Goal: Task Accomplishment & Management: Complete application form

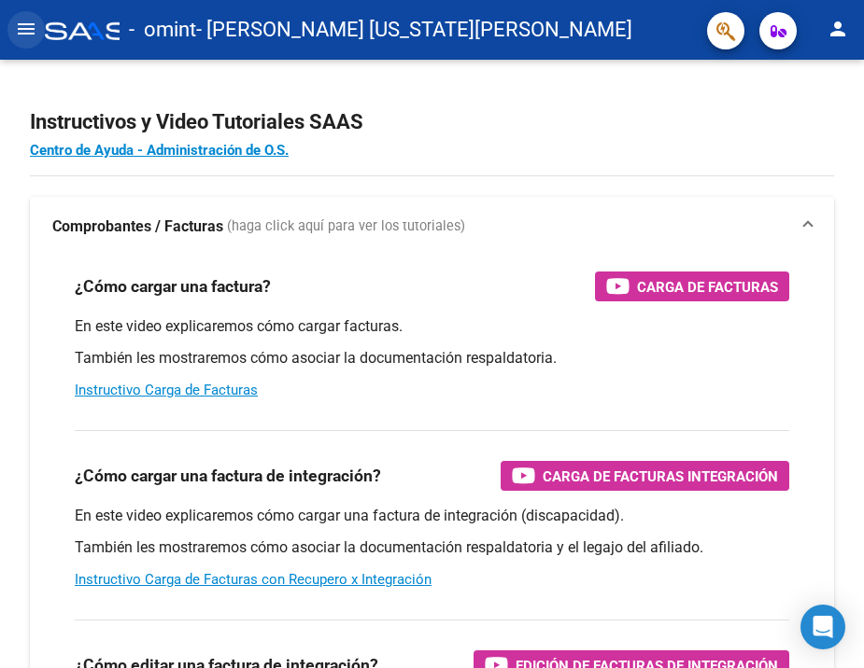
click at [32, 21] on mat-icon "menu" at bounding box center [26, 29] width 22 height 22
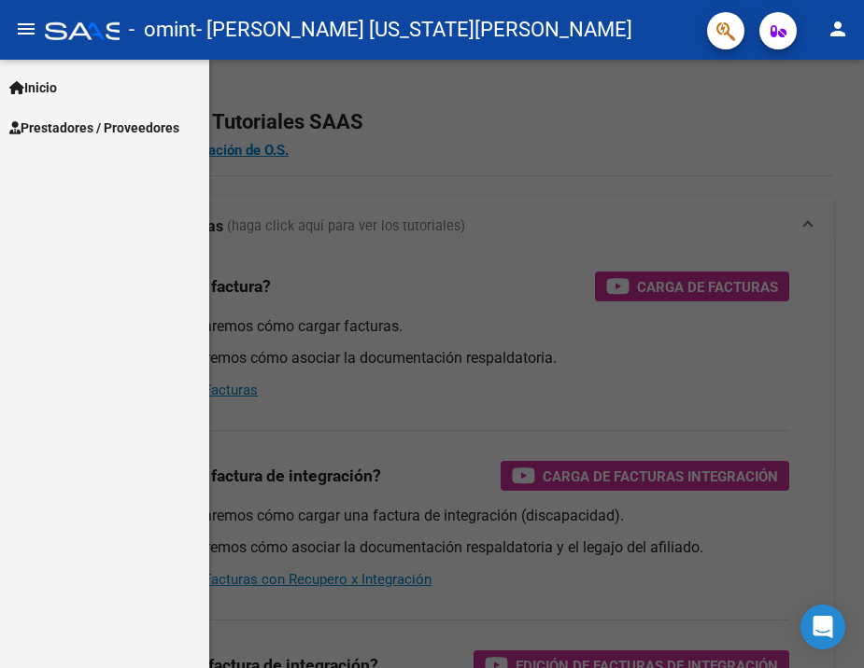
click at [71, 124] on span "Prestadores / Proveedores" at bounding box center [94, 128] width 170 height 21
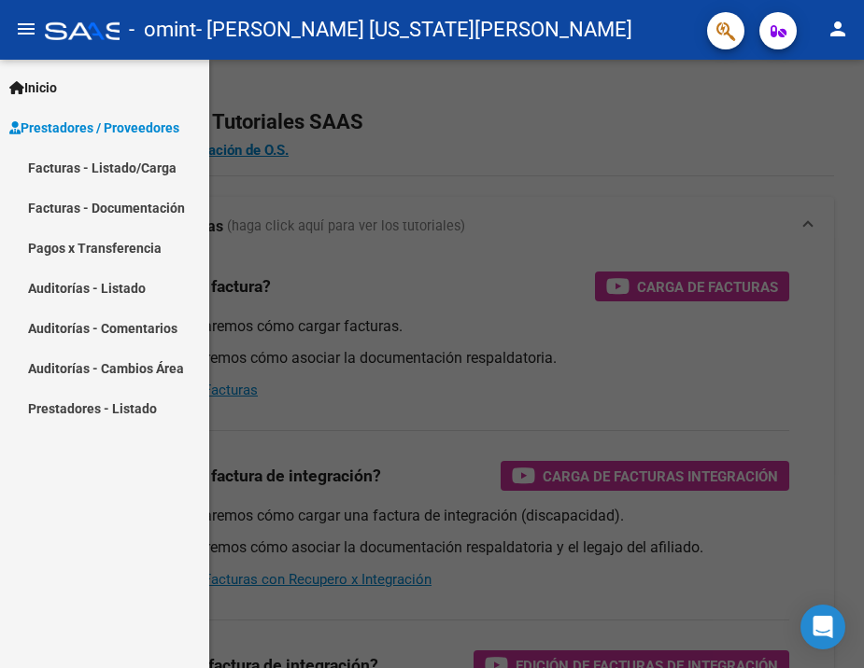
click at [32, 28] on mat-icon "menu" at bounding box center [26, 29] width 22 height 22
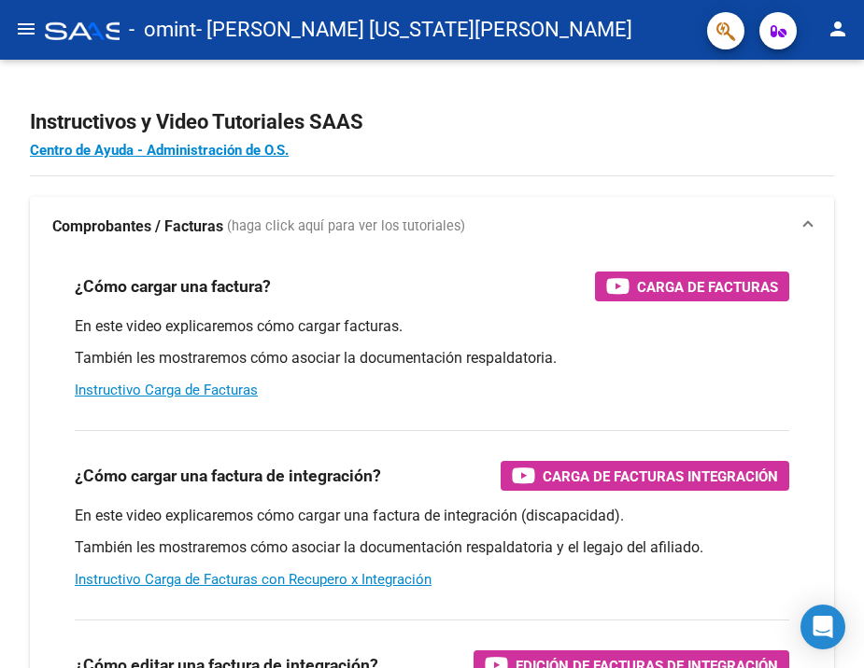
click at [32, 28] on mat-icon "menu" at bounding box center [26, 29] width 22 height 22
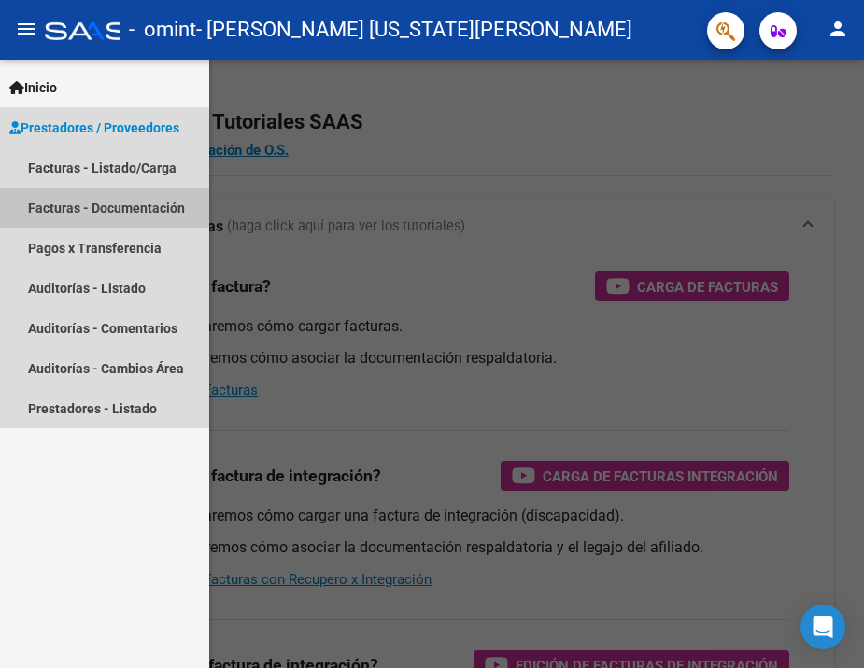
click at [127, 205] on link "Facturas - Documentación" at bounding box center [104, 208] width 209 height 40
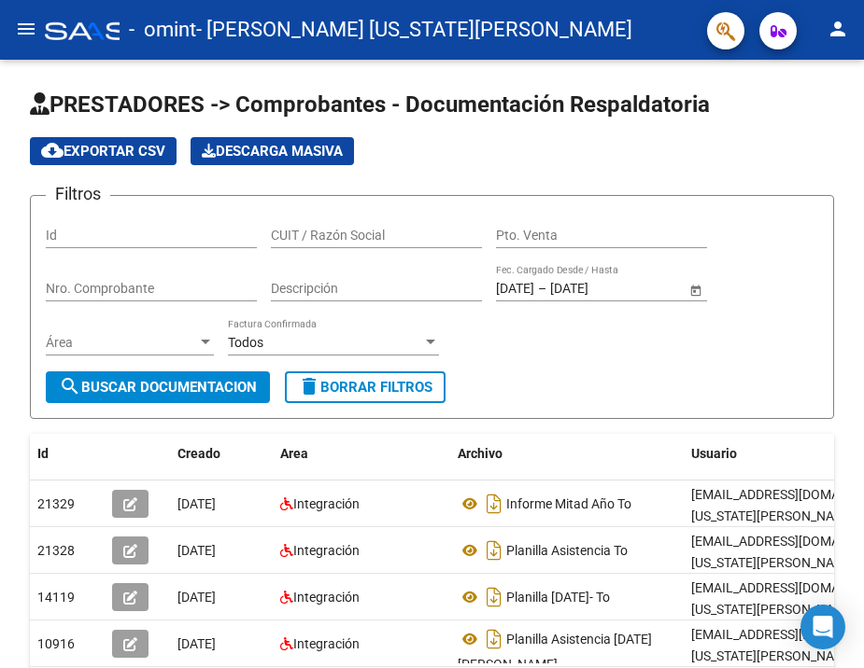
click at [35, 22] on mat-icon "menu" at bounding box center [26, 29] width 22 height 22
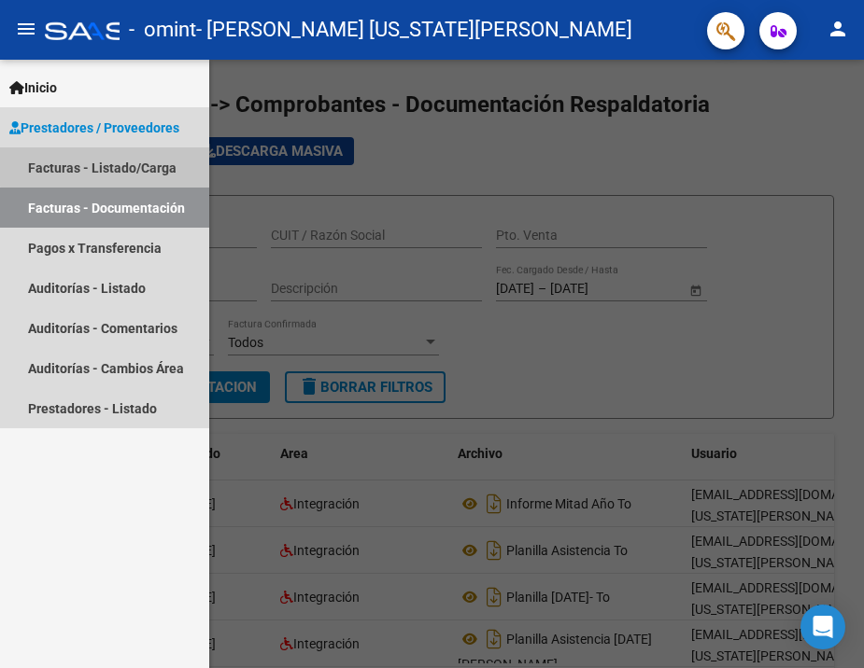
click at [116, 166] on link "Facturas - Listado/Carga" at bounding box center [104, 168] width 209 height 40
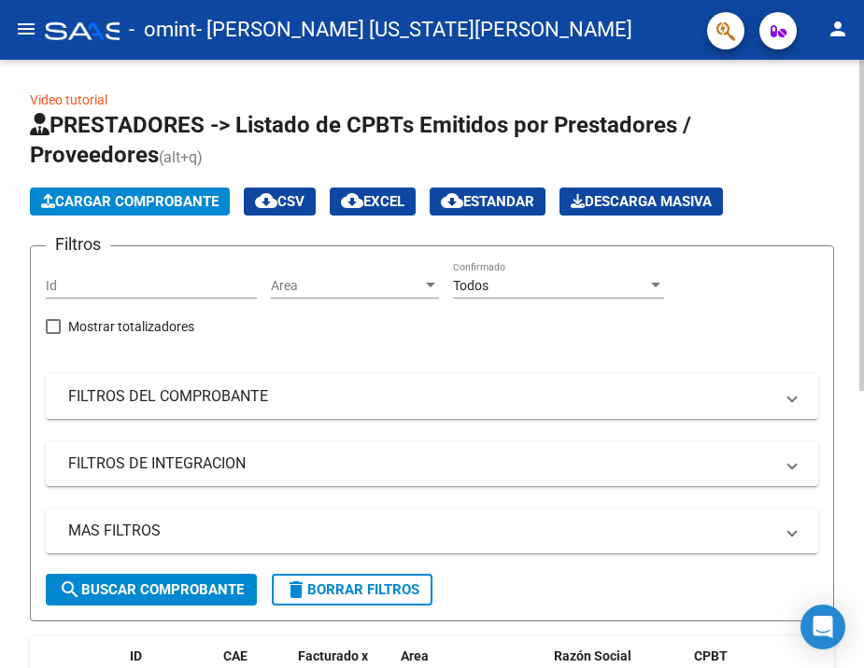
click at [142, 204] on span "Cargar Comprobante" at bounding box center [129, 201] width 177 height 17
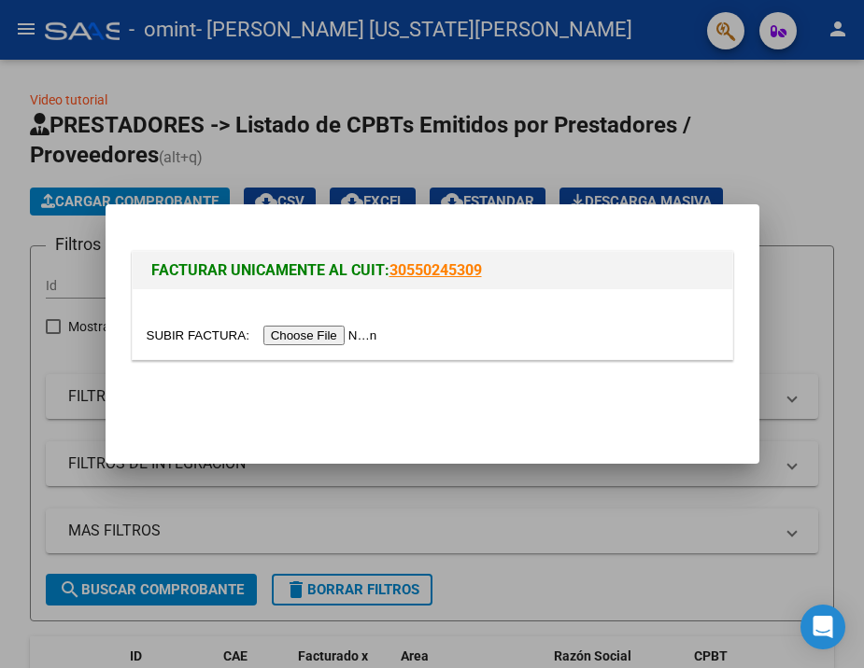
click at [259, 336] on input "file" at bounding box center [265, 336] width 236 height 20
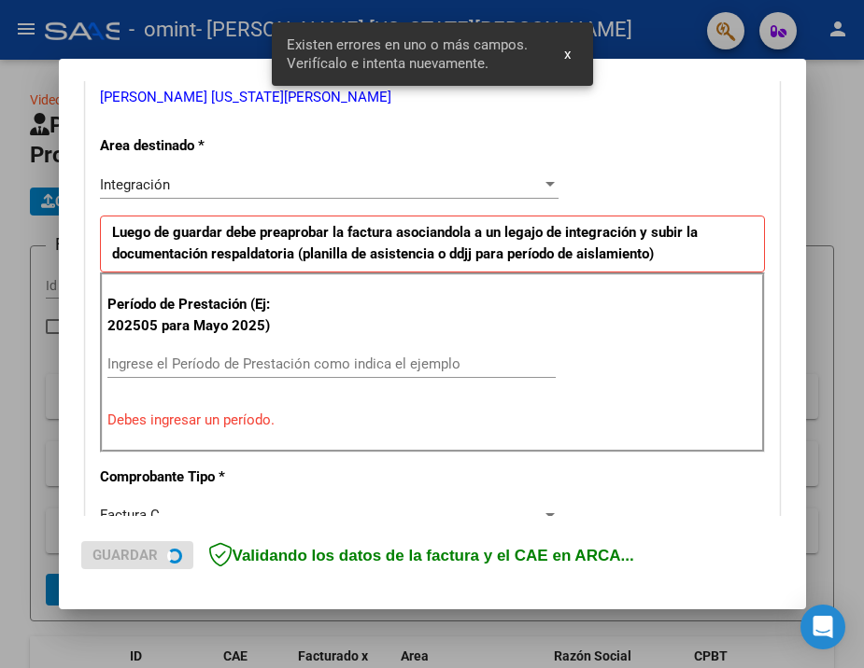
scroll to position [395, 0]
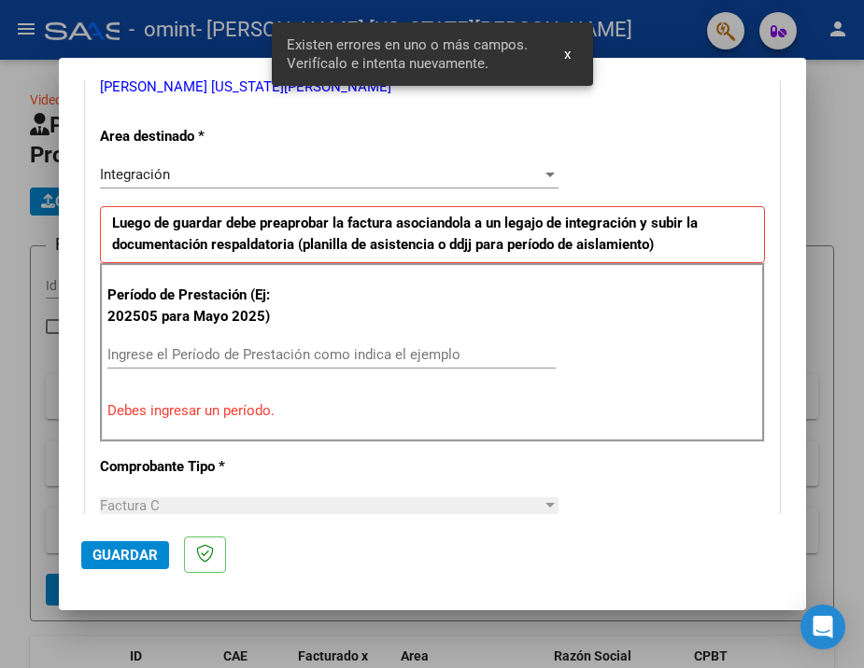
click at [424, 351] on input "Ingrese el Período de Prestación como indica el ejemplo" at bounding box center [331, 354] width 448 height 17
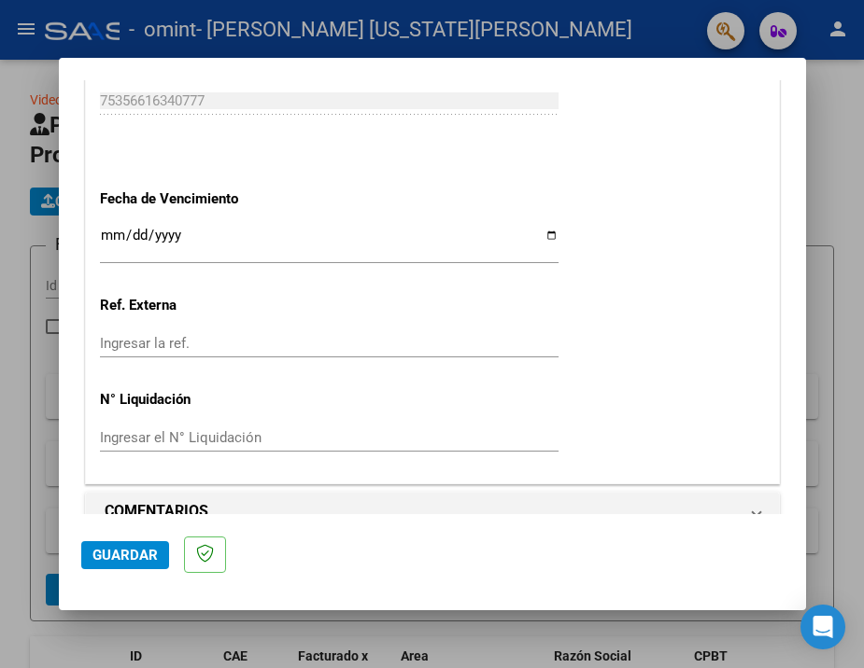
scroll to position [0, 0]
type input "202508"
click at [147, 561] on span "Guardar" at bounding box center [124, 555] width 65 height 17
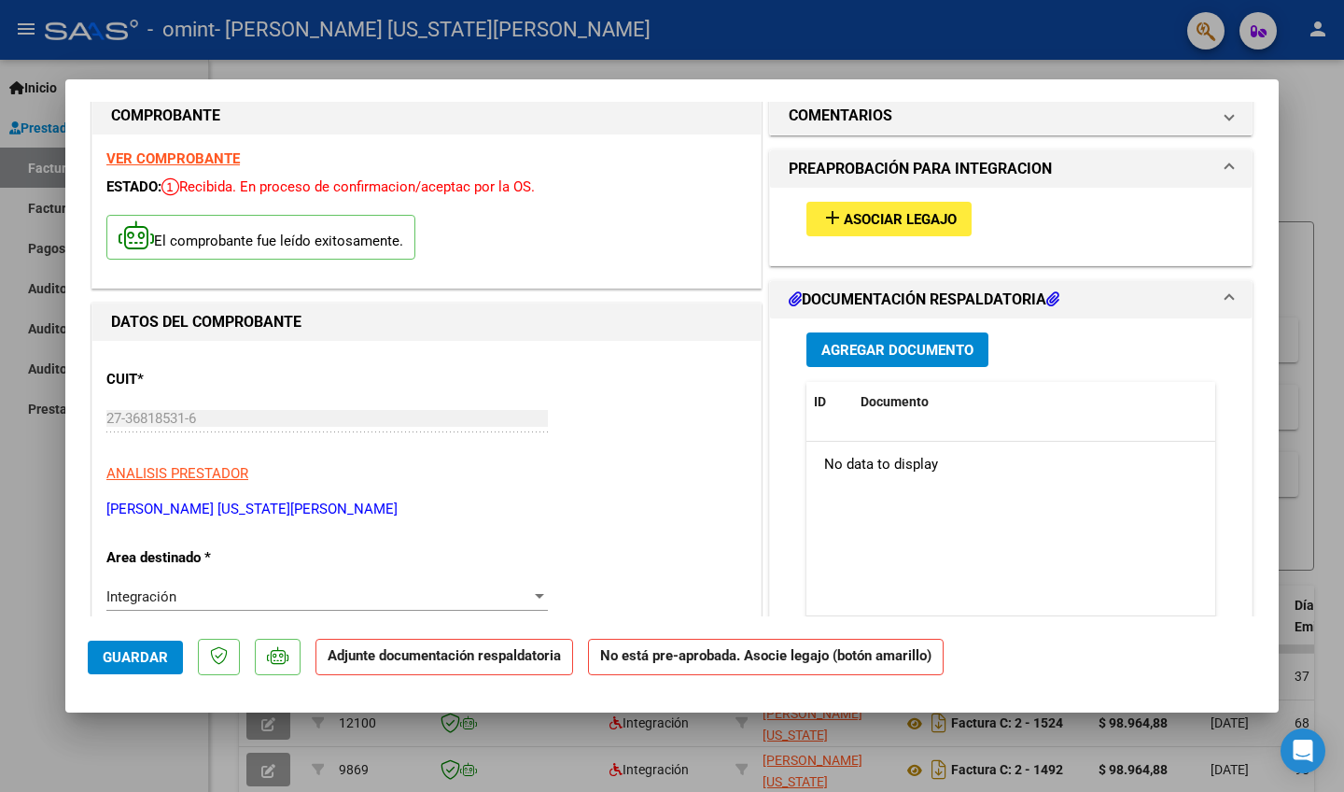
click at [863, 212] on span "Asociar Legajo" at bounding box center [900, 219] width 113 height 17
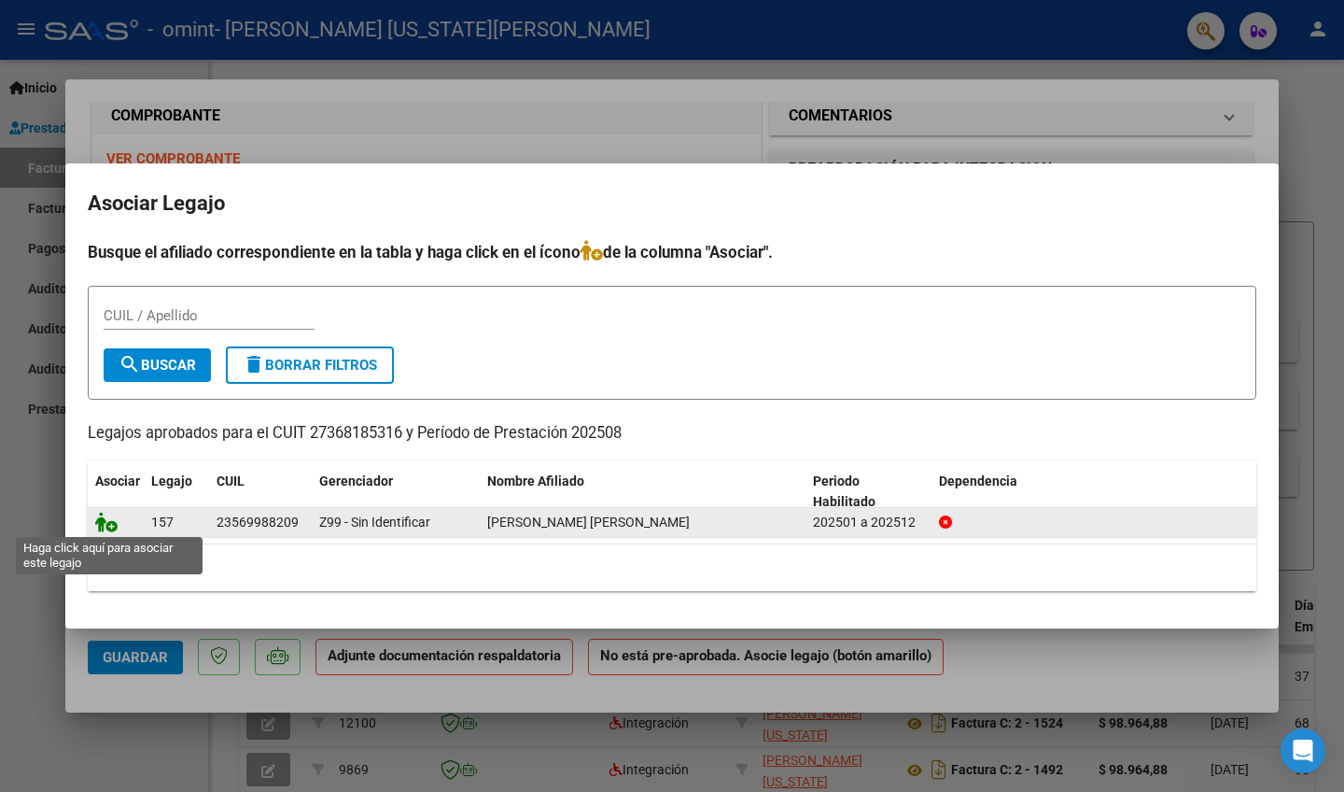
click at [100, 526] on icon at bounding box center [106, 522] width 22 height 21
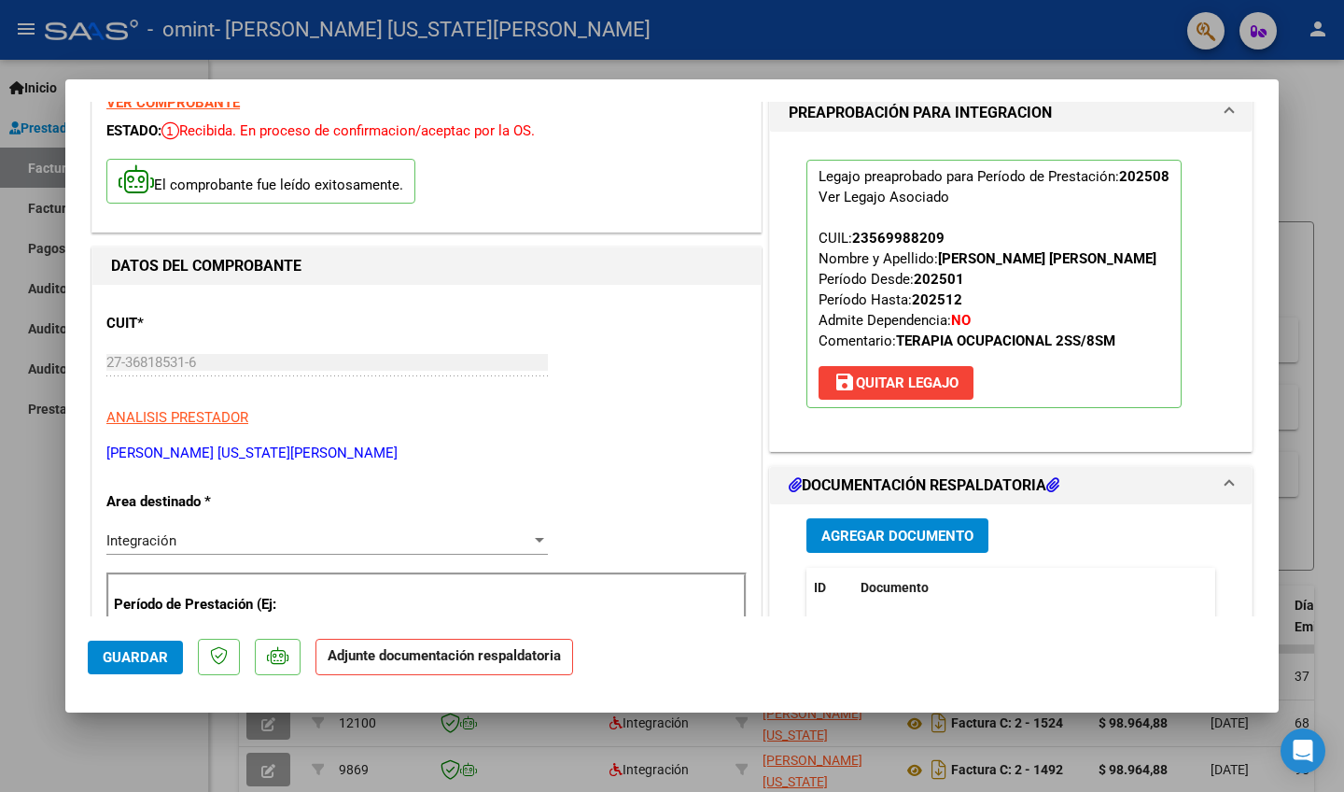
scroll to position [178, 0]
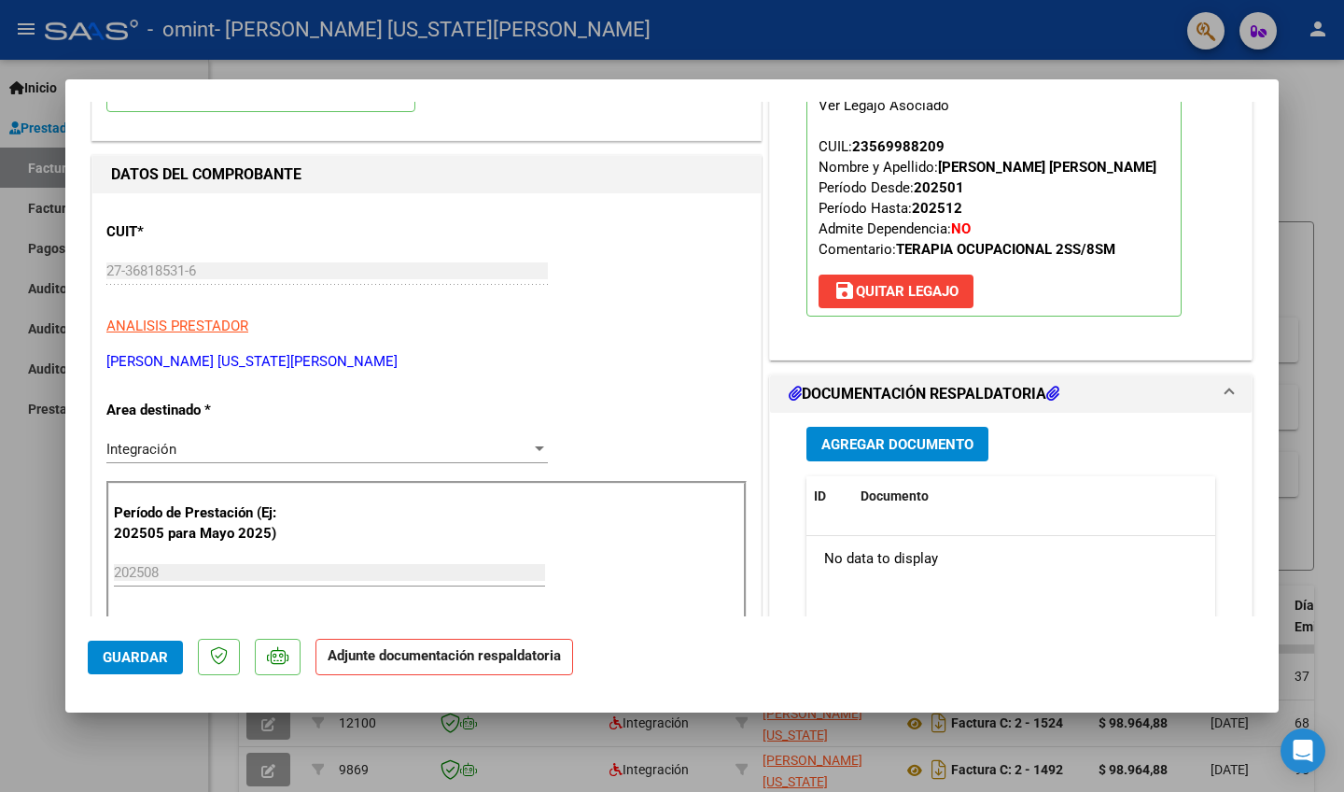
click at [863, 456] on button "Agregar Documento" at bounding box center [898, 444] width 182 height 35
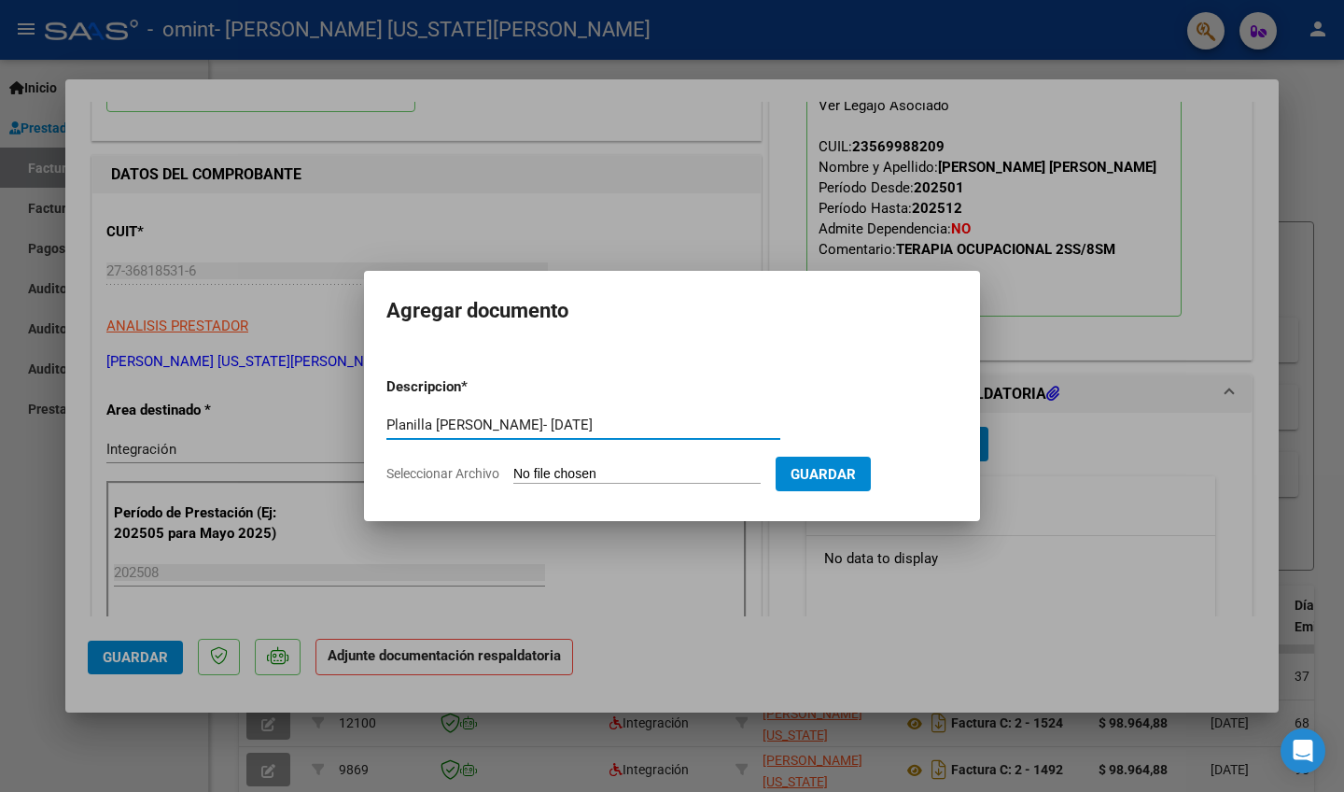
type input "Planilla [PERSON_NAME]- [DATE]"
click at [555, 478] on input "Seleccionar Archivo" at bounding box center [636, 475] width 247 height 18
type input "C:\fakepath\ Planilla [PERSON_NAME]- [DATE]-TO.pdf"
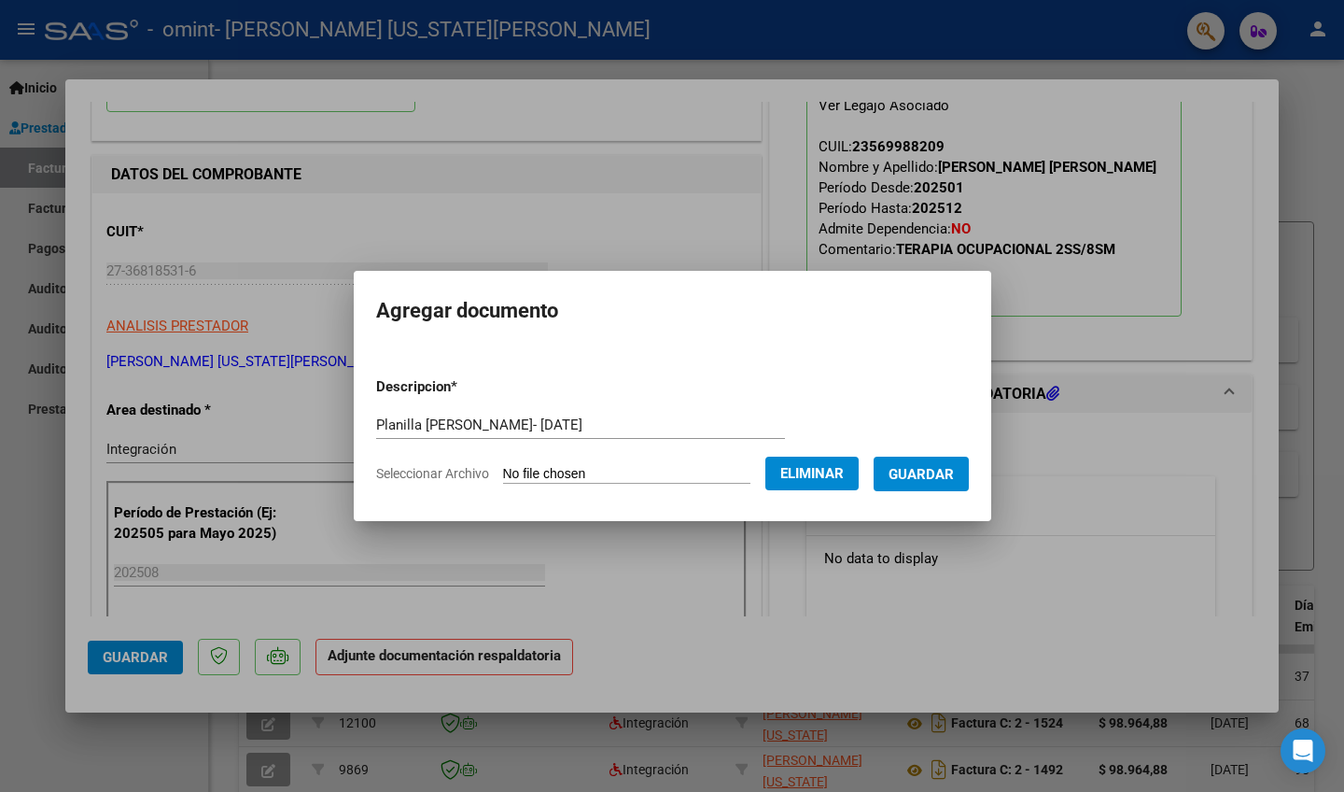
click at [863, 477] on span "Guardar" at bounding box center [921, 474] width 65 height 17
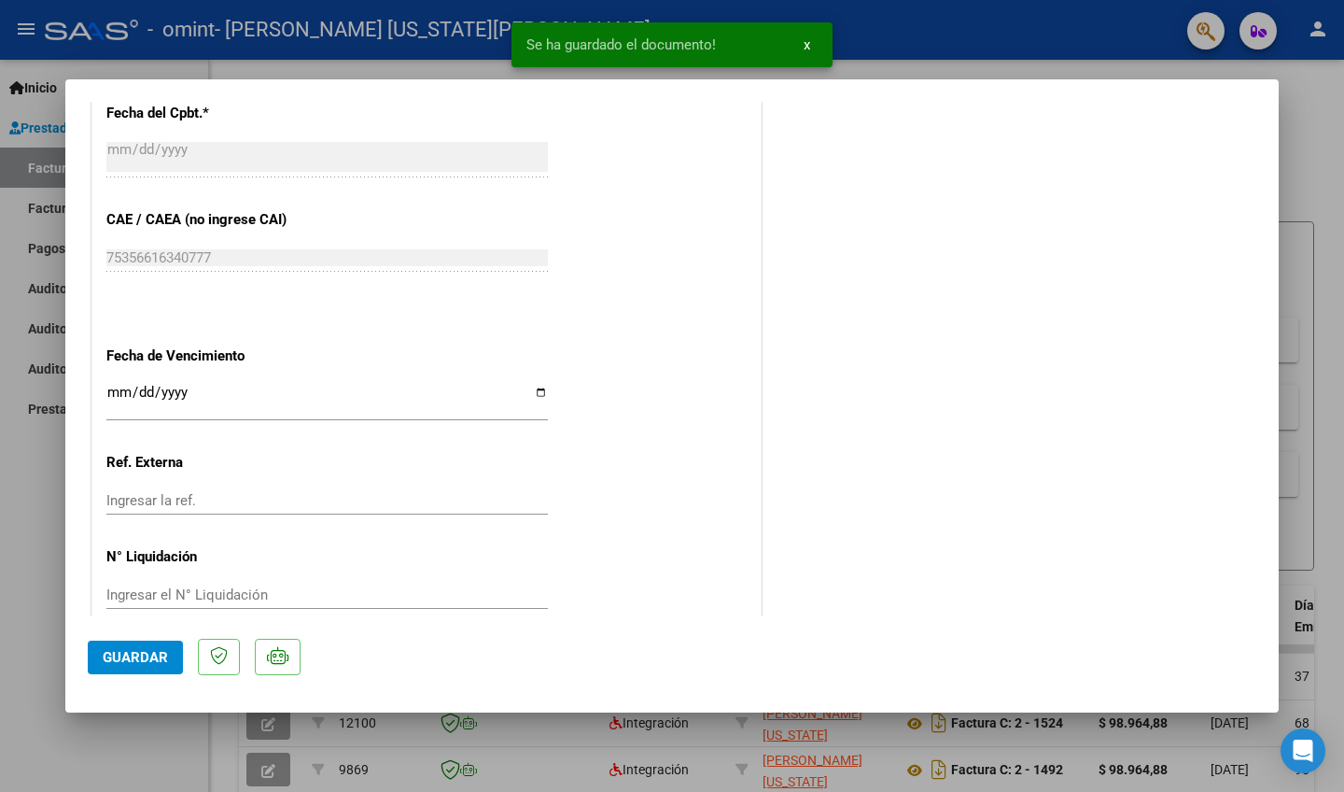
scroll to position [1126, 0]
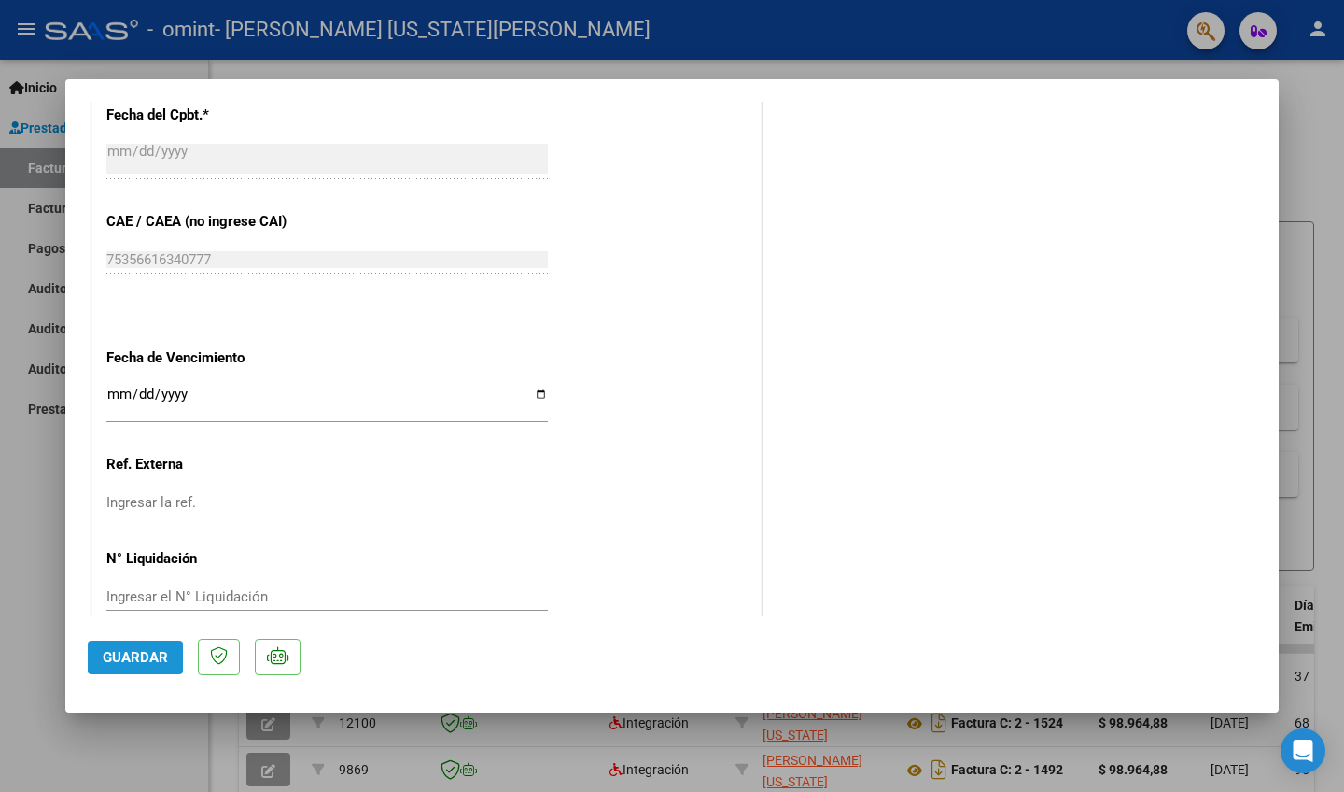
click at [123, 661] on span "Guardar" at bounding box center [135, 657] width 65 height 17
click at [863, 173] on div at bounding box center [672, 396] width 1344 height 792
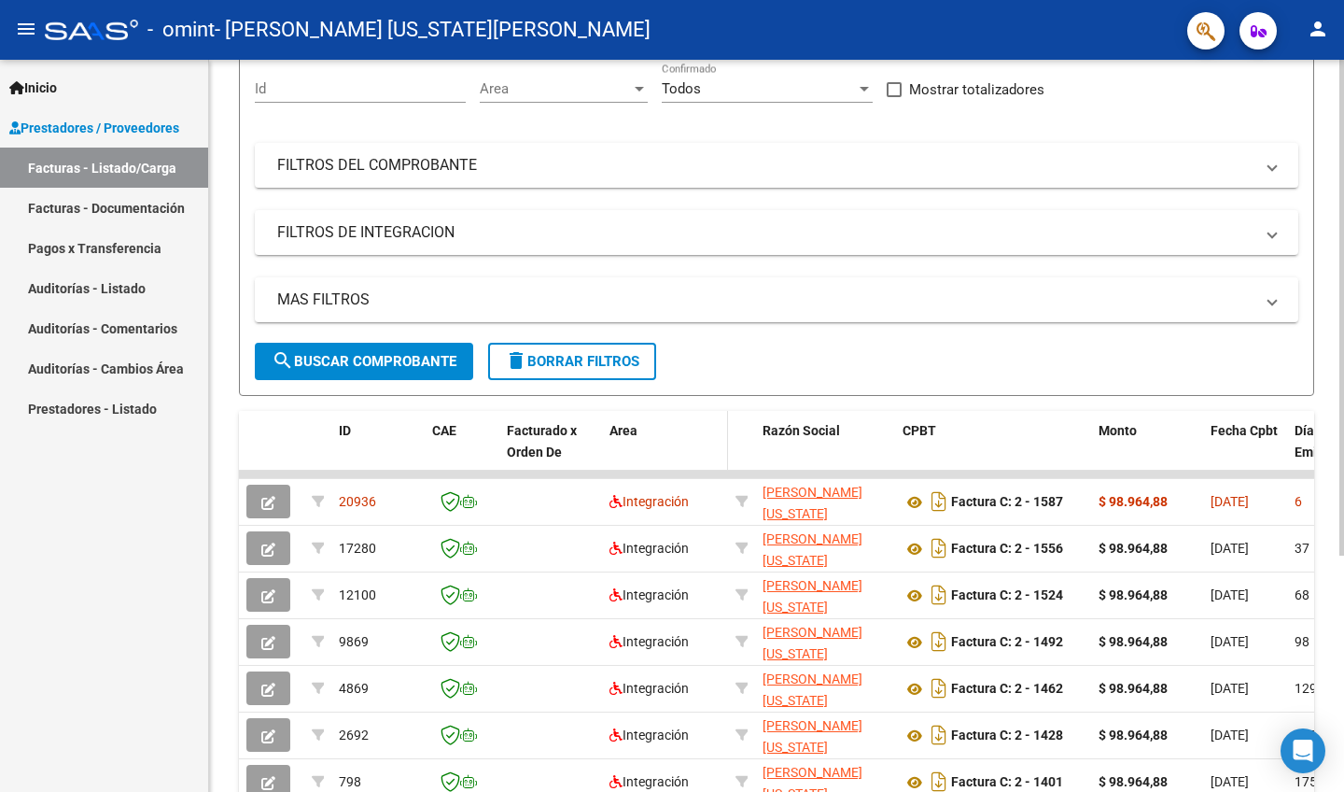
scroll to position [177, 0]
